Goal: Task Accomplishment & Management: Use online tool/utility

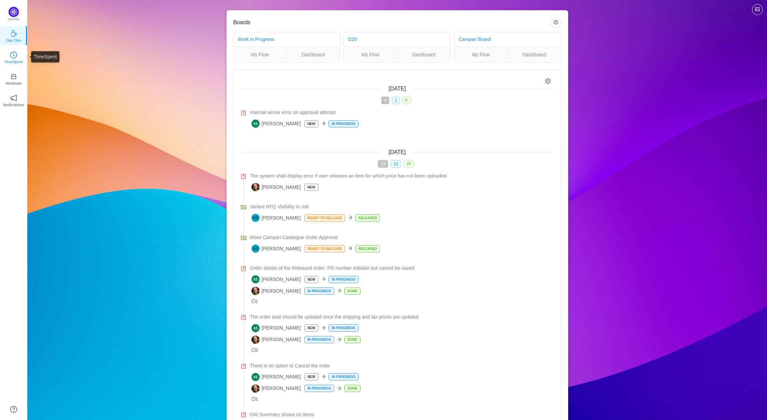
click at [16, 61] on p "TimeSpent" at bounding box center [13, 62] width 18 height 6
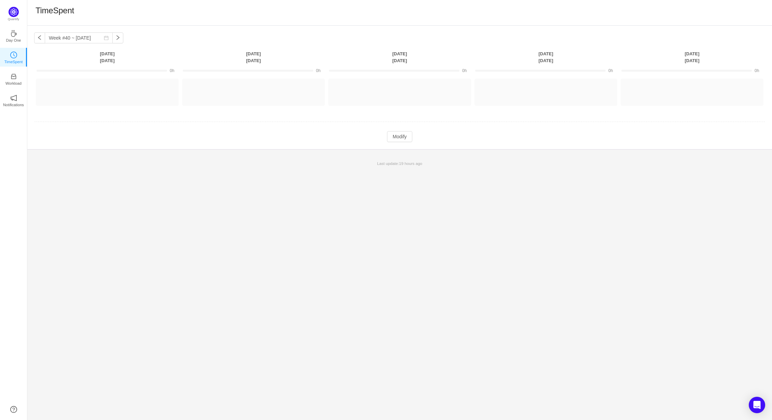
drag, startPoint x: 442, startPoint y: 271, endPoint x: 438, endPoint y: 270, distance: 3.6
click at [442, 271] on div "Week #40 ~ [DATE] You have reached free plan limit. Upgrade [DATE] [DATE] [DATE…" at bounding box center [399, 223] width 744 height 394
click at [397, 138] on button "Modify" at bounding box center [399, 136] width 25 height 11
click at [97, 89] on button "Log Time" at bounding box center [102, 89] width 38 height 11
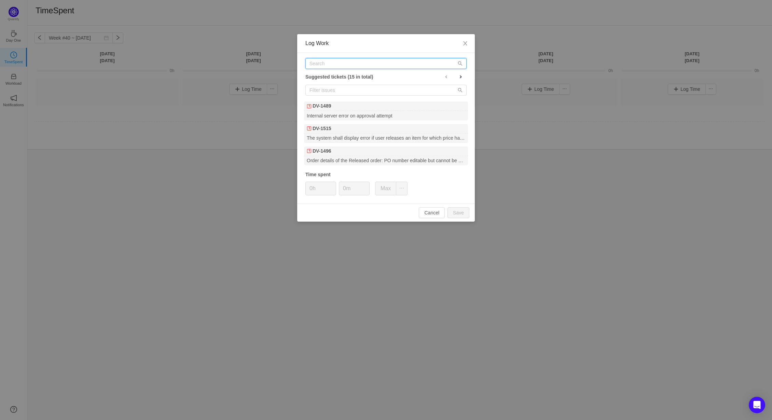
click at [340, 65] on input "text" at bounding box center [385, 63] width 161 height 11
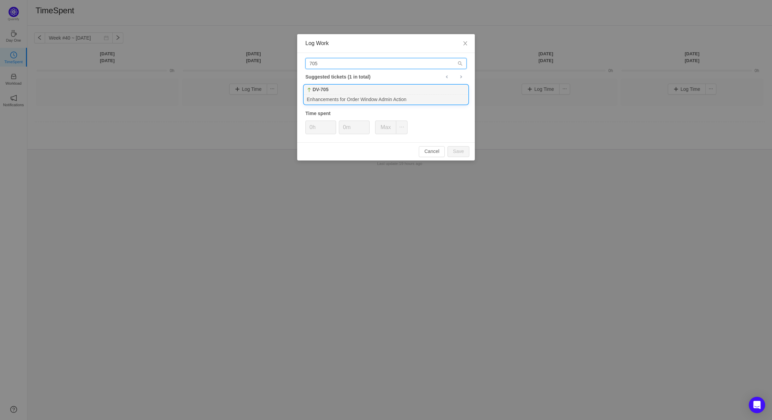
type input "705"
click at [332, 92] on div "DV-705" at bounding box center [386, 90] width 164 height 10
click at [459, 151] on button "Save" at bounding box center [458, 151] width 22 height 11
type input "0h"
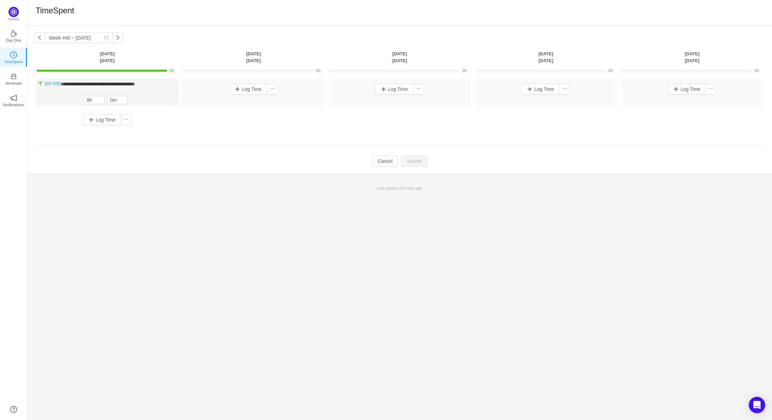
click at [562, 373] on div "**********" at bounding box center [399, 223] width 744 height 394
click at [238, 89] on button "Log Time" at bounding box center [248, 89] width 38 height 11
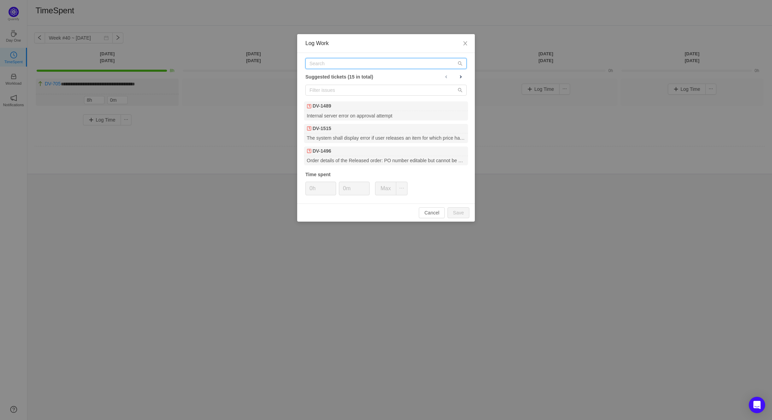
click at [321, 59] on input "text" at bounding box center [385, 63] width 161 height 11
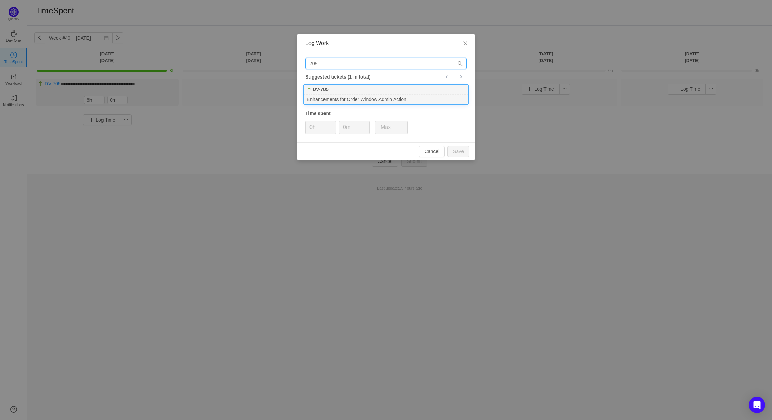
type input "705"
click at [330, 92] on div "DV-705" at bounding box center [386, 90] width 164 height 10
click at [462, 154] on button "Save" at bounding box center [458, 151] width 22 height 11
type input "0h"
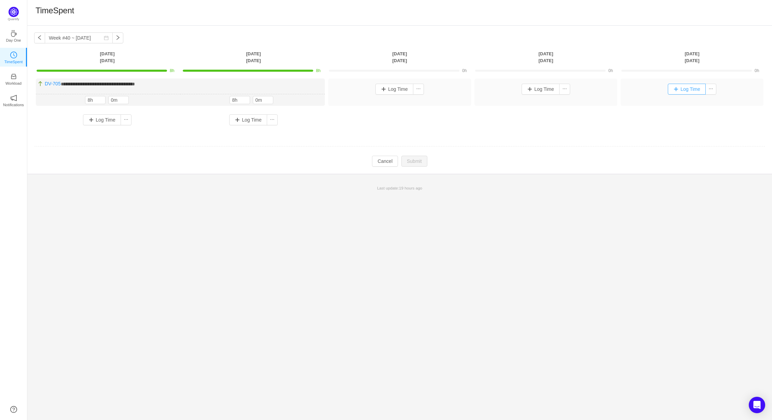
click at [676, 90] on button "Log Time" at bounding box center [687, 89] width 38 height 11
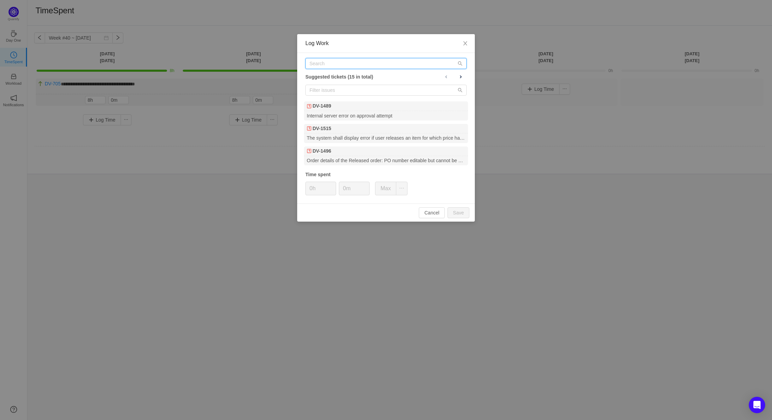
click at [331, 63] on input "text" at bounding box center [385, 63] width 161 height 11
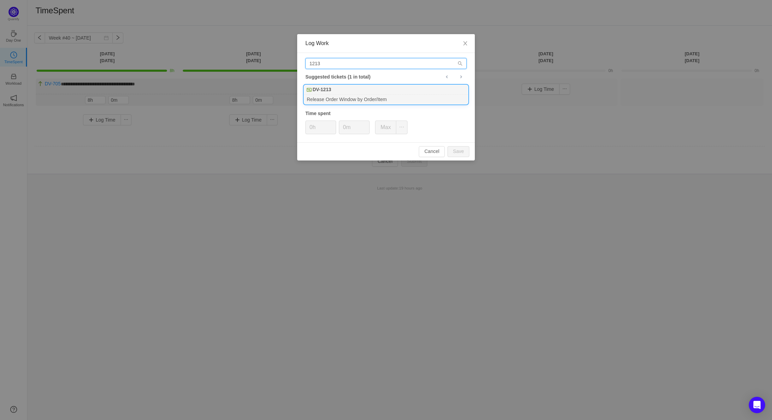
type input "1213"
click at [338, 97] on div "Release Order Window by Order/Item" at bounding box center [386, 99] width 164 height 9
click at [460, 156] on div "Cancel Save" at bounding box center [386, 151] width 178 height 18
click at [460, 152] on button "Save" at bounding box center [458, 151] width 22 height 11
type input "0h"
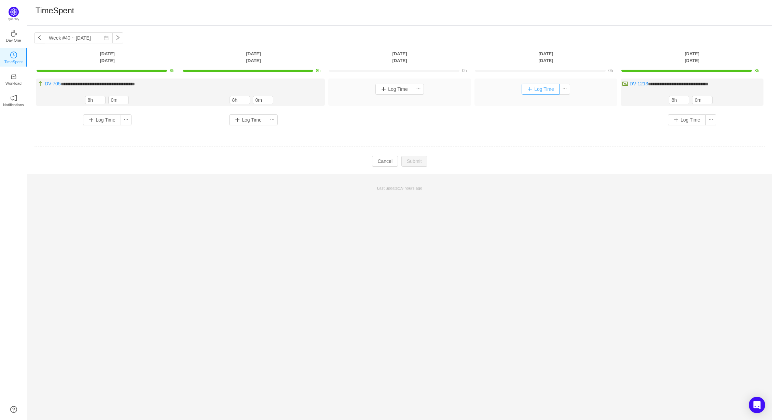
click at [531, 90] on button "Log Time" at bounding box center [540, 89] width 38 height 11
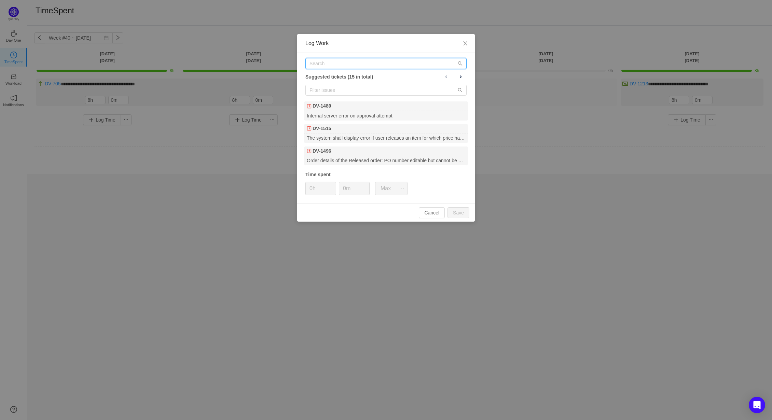
click at [325, 64] on input "text" at bounding box center [385, 63] width 161 height 11
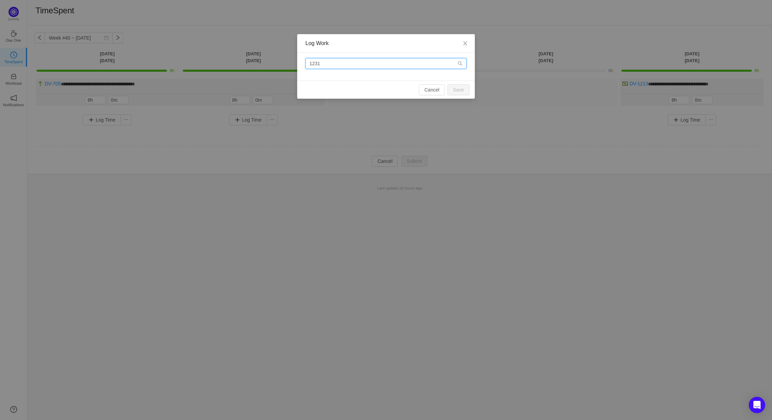
drag, startPoint x: 325, startPoint y: 64, endPoint x: 291, endPoint y: 61, distance: 34.3
click at [291, 61] on div "Log Work 1231 Cancel Save" at bounding box center [386, 210] width 772 height 420
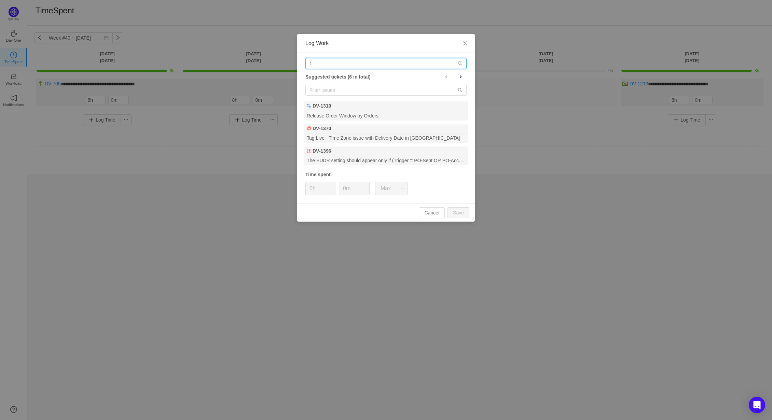
drag, startPoint x: 318, startPoint y: 65, endPoint x: 295, endPoint y: 62, distance: 22.7
click at [295, 62] on div "Log Work 1 Suggested tickets (6 in total) DV-1310 Release Order Window by Order…" at bounding box center [386, 210] width 772 height 420
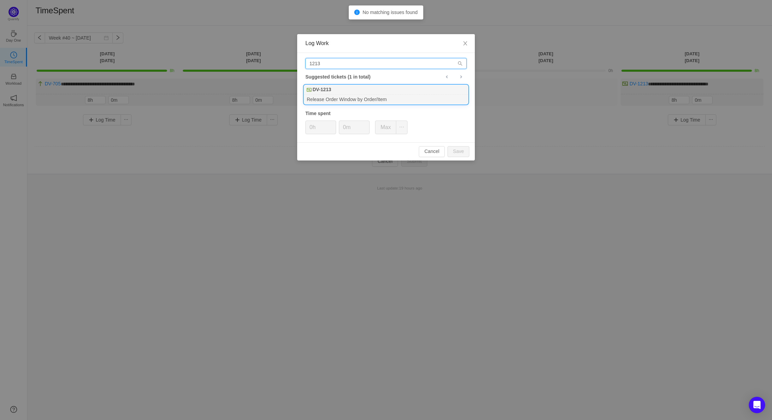
type input "1213"
click at [330, 92] on b "DV-1213" at bounding box center [321, 89] width 18 height 7
click at [457, 151] on button "Save" at bounding box center [458, 151] width 22 height 11
type input "0h"
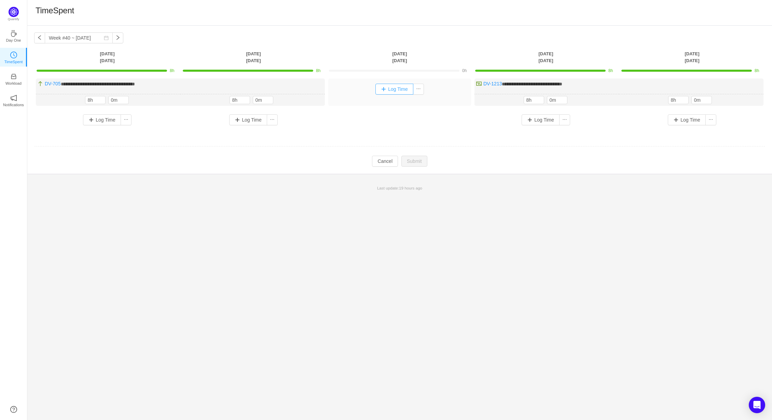
click at [387, 92] on button "Log Time" at bounding box center [394, 89] width 38 height 11
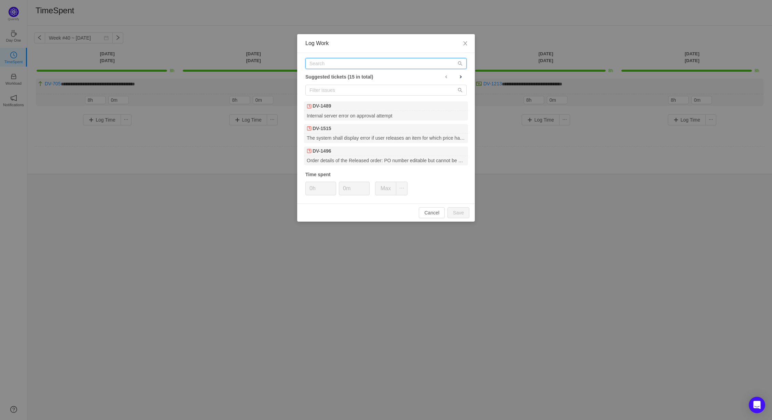
click at [336, 63] on input "text" at bounding box center [385, 63] width 161 height 11
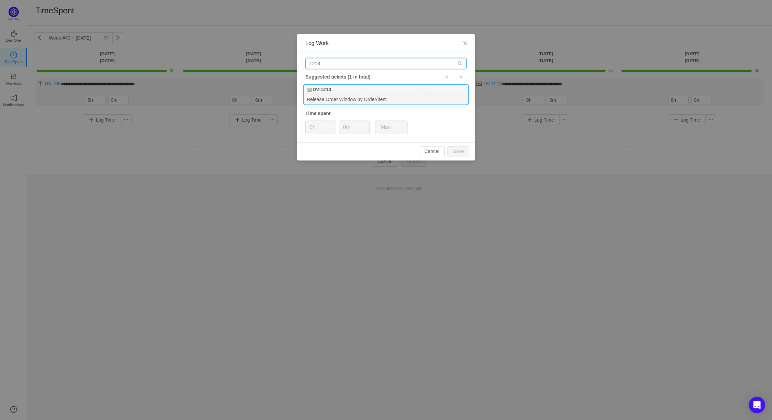
type input "1213"
click at [339, 86] on div "DV-1213" at bounding box center [386, 90] width 164 height 10
click at [465, 153] on button "Save" at bounding box center [458, 151] width 22 height 11
type input "0h"
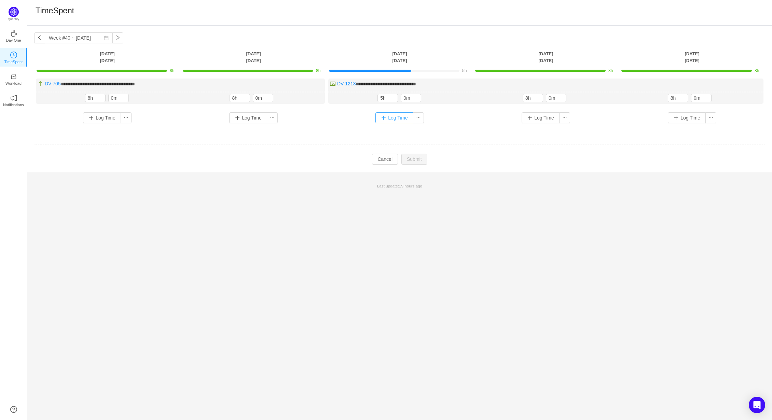
click at [387, 119] on button "Log Time" at bounding box center [394, 117] width 38 height 11
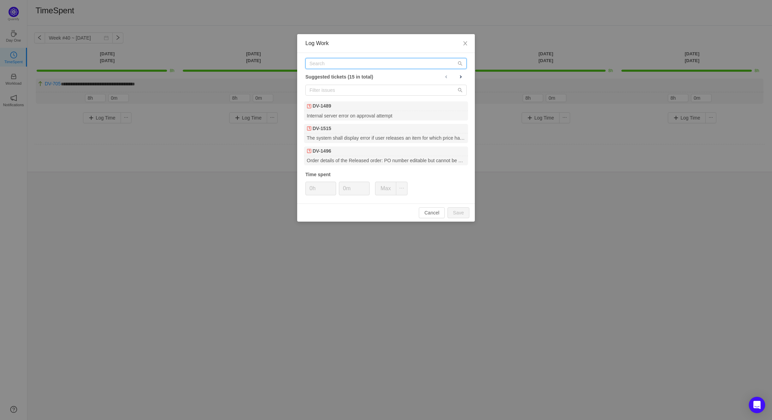
click at [331, 62] on input "text" at bounding box center [385, 63] width 161 height 11
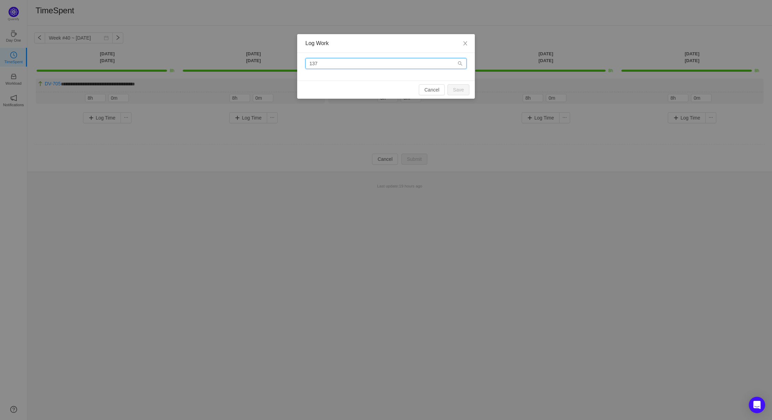
drag, startPoint x: 331, startPoint y: 67, endPoint x: 314, endPoint y: 67, distance: 16.4
click at [314, 67] on input "137" at bounding box center [385, 63] width 161 height 11
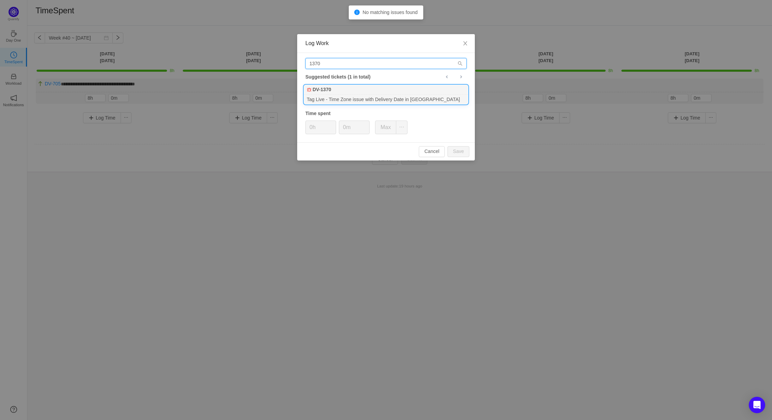
type input "1370"
click at [338, 93] on div "DV-1370" at bounding box center [386, 90] width 164 height 10
click at [454, 149] on button "Save" at bounding box center [458, 151] width 22 height 11
type input "0h"
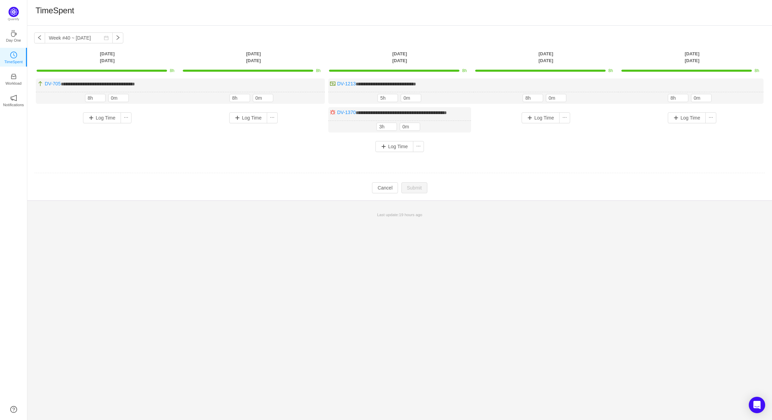
click at [211, 283] on div "**********" at bounding box center [399, 223] width 744 height 394
click at [244, 272] on div "**********" at bounding box center [399, 223] width 744 height 394
